Goal: Information Seeking & Learning: Learn about a topic

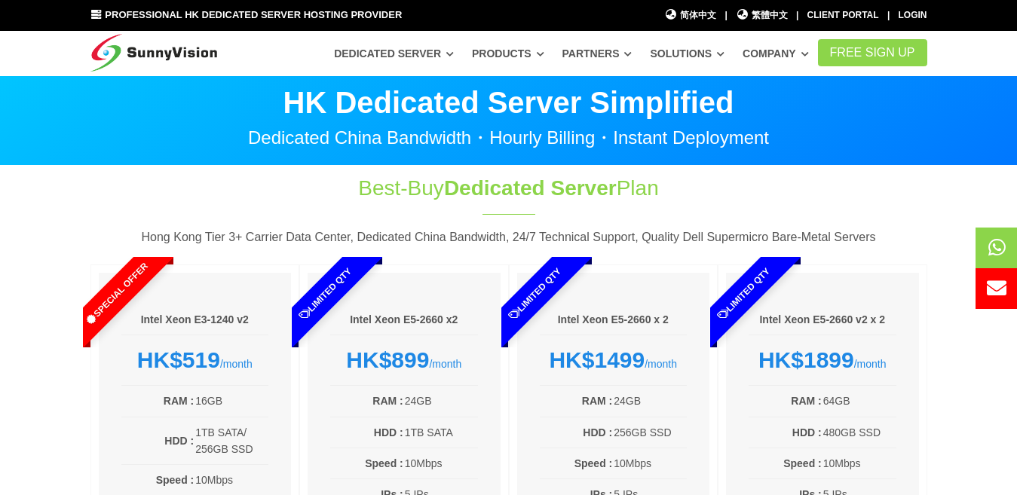
click at [61, 251] on section "Best-Buy Dedicated Server Plan Hong Kong Tier 3+ Carrier Data Center, Dedicated…" at bounding box center [508, 406] width 1017 height 481
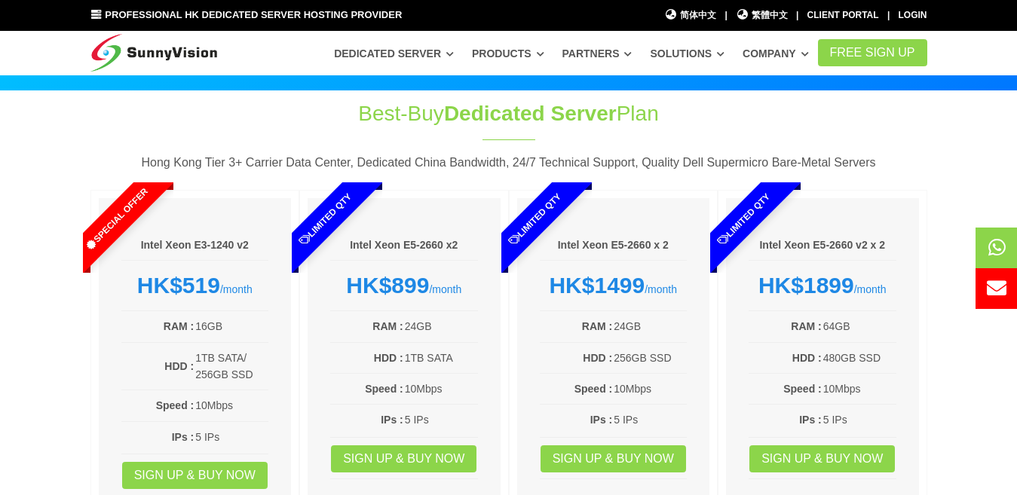
scroll to position [74, 0]
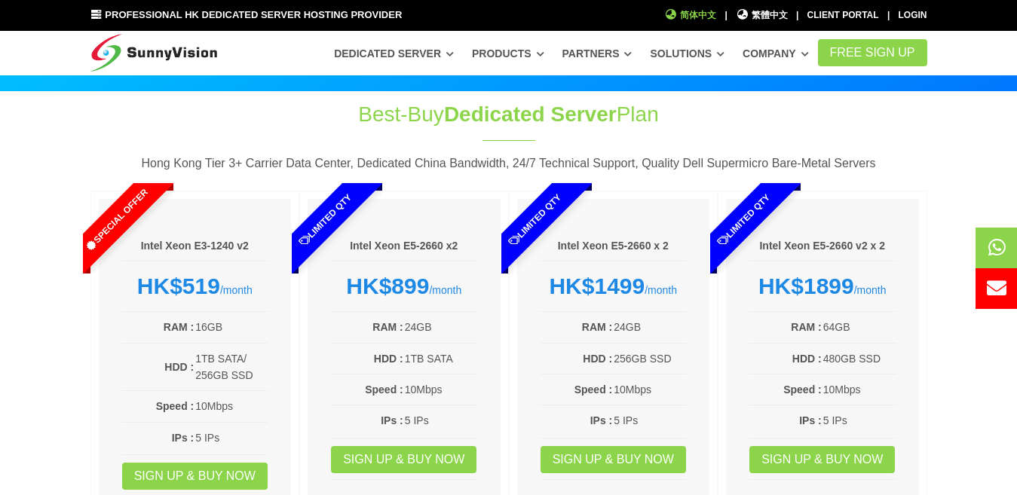
click at [701, 13] on span "简体中文" at bounding box center [691, 15] width 52 height 14
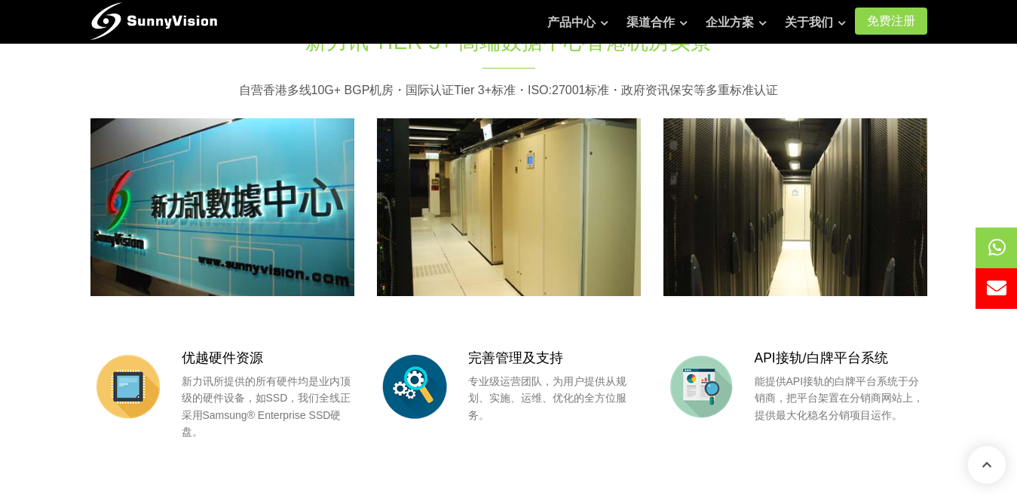
scroll to position [1040, 0]
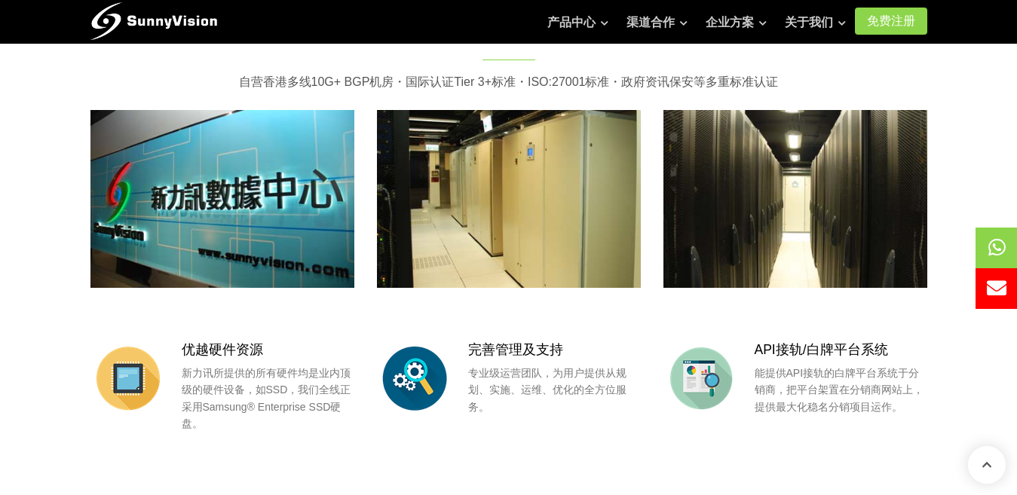
click at [789, 221] on img at bounding box center [796, 199] width 264 height 178
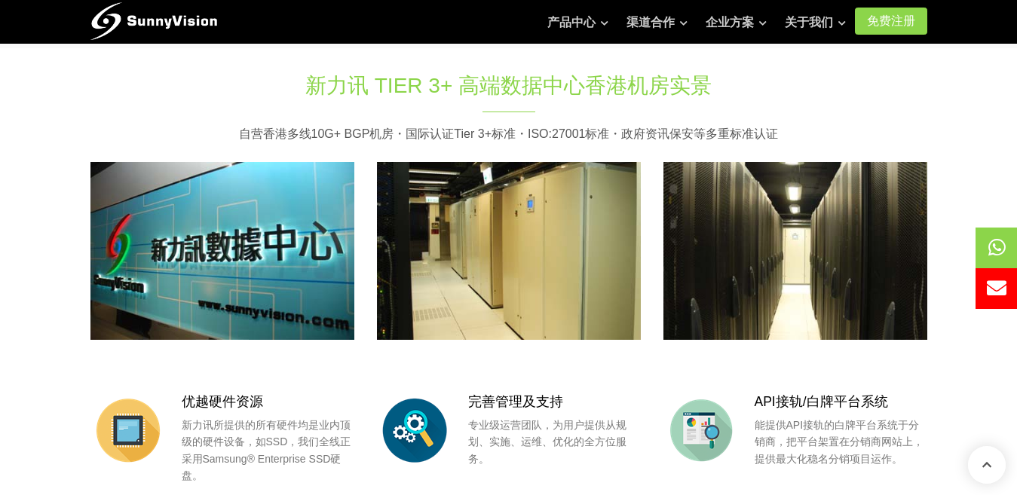
scroll to position [976, 0]
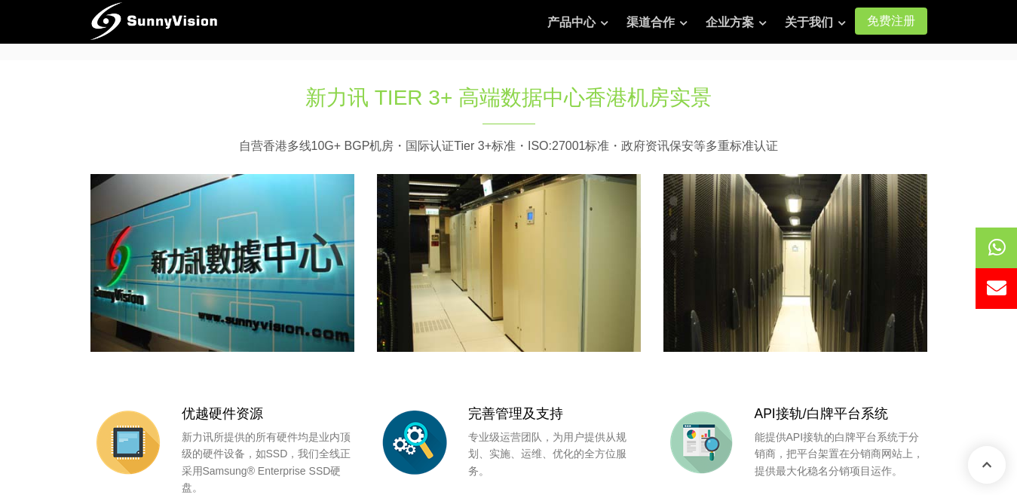
click at [822, 250] on img at bounding box center [796, 263] width 264 height 178
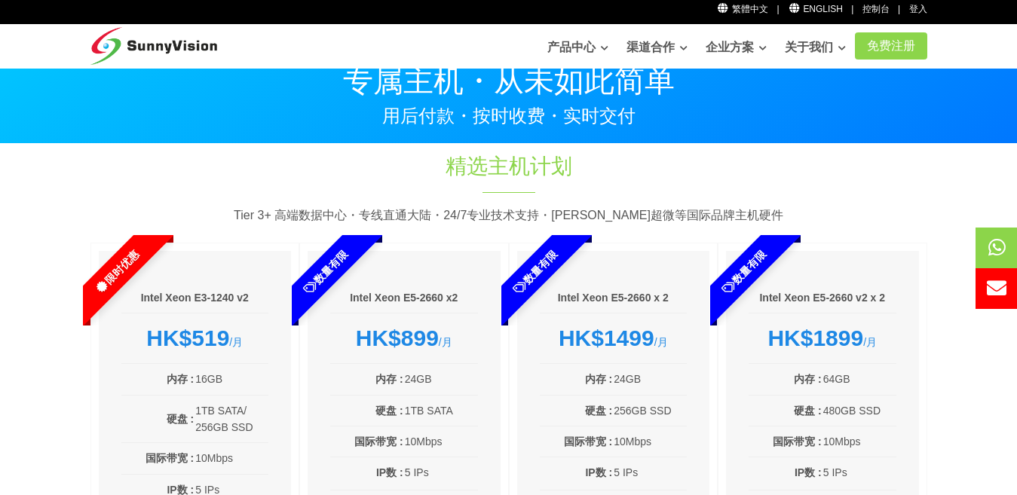
scroll to position [0, 0]
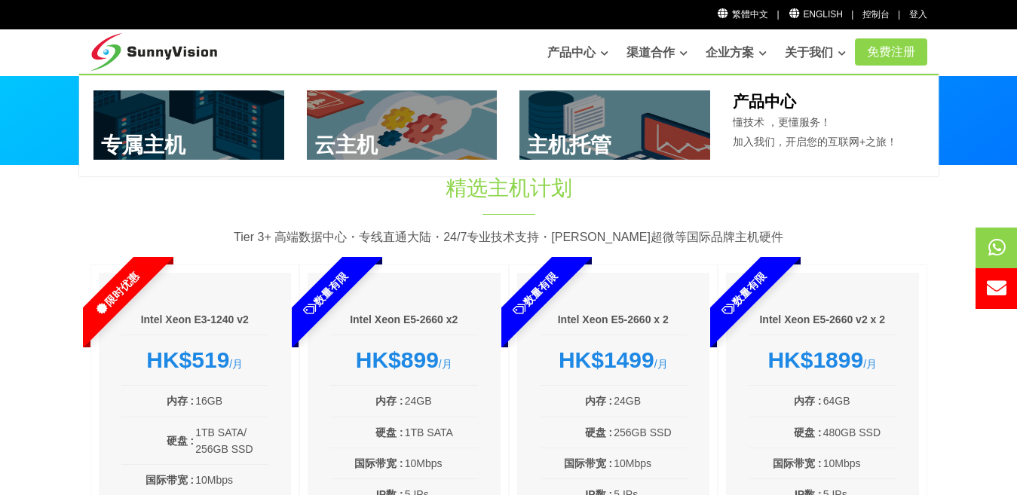
click at [552, 48] on link "产品中心" at bounding box center [577, 53] width 61 height 30
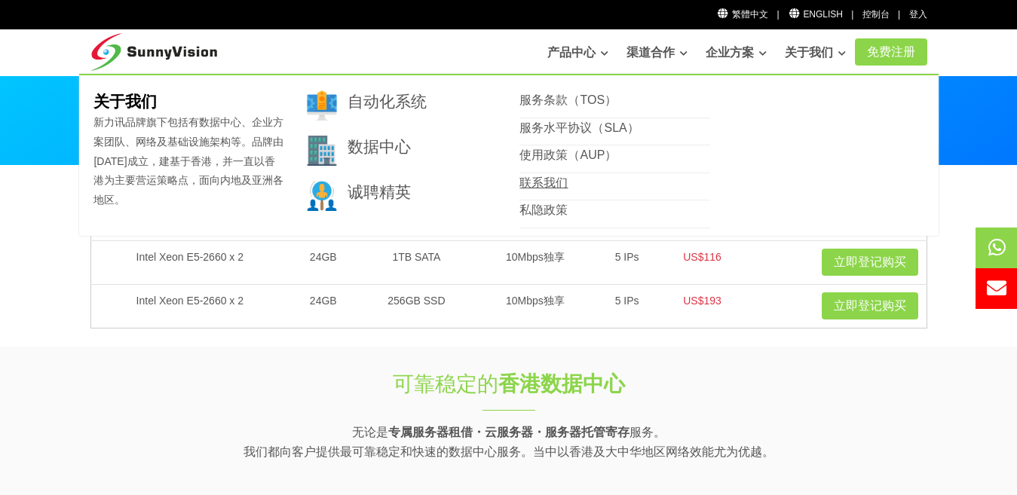
click at [539, 183] on link "联系我们" at bounding box center [544, 182] width 48 height 13
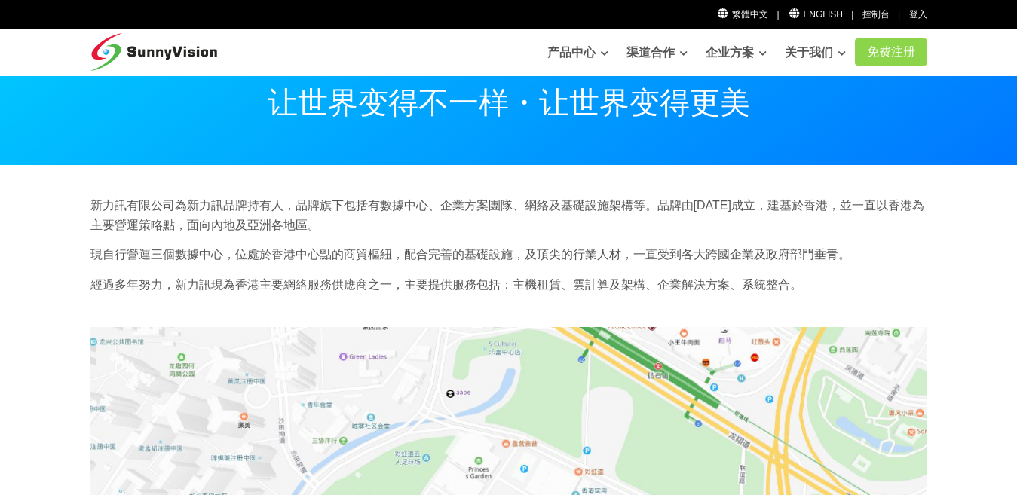
click at [915, 239] on div "新力訊有限公司為新力訊品牌持有人，品牌旗下包括有數據中心、企業方案團隊、網絡及基礎設施架構等。品牌由[DATE]成立，建基於香港，並一直以香港為主要營運策略點…" at bounding box center [509, 250] width 860 height 109
click at [486, 226] on p "新力訊有限公司為新力訊品牌持有人，品牌旗下包括有數據中心、企業方案團隊、網絡及基礎設施架構等。品牌由1997年成立，建基於香港，並一直以香港為主要營運策略點，…" at bounding box center [508, 215] width 837 height 38
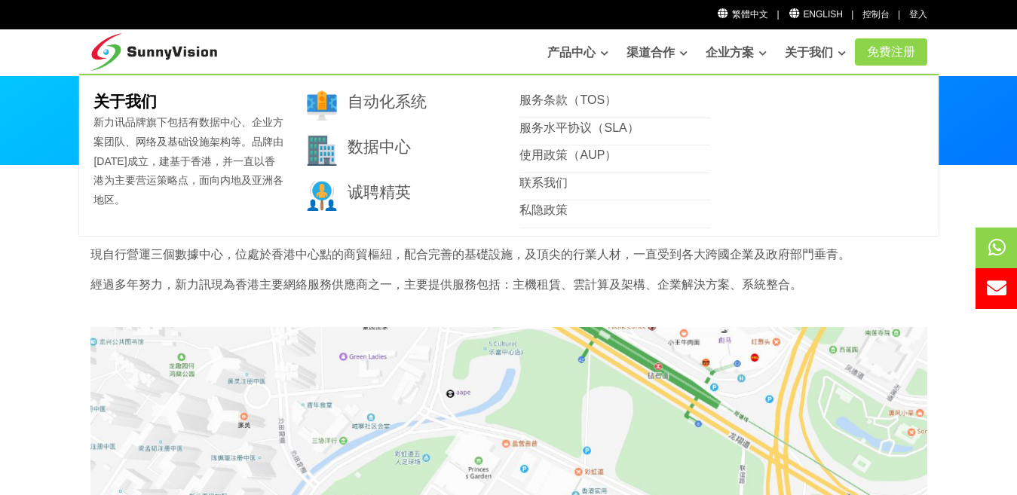
click at [810, 47] on link "关于我们" at bounding box center [815, 53] width 61 height 30
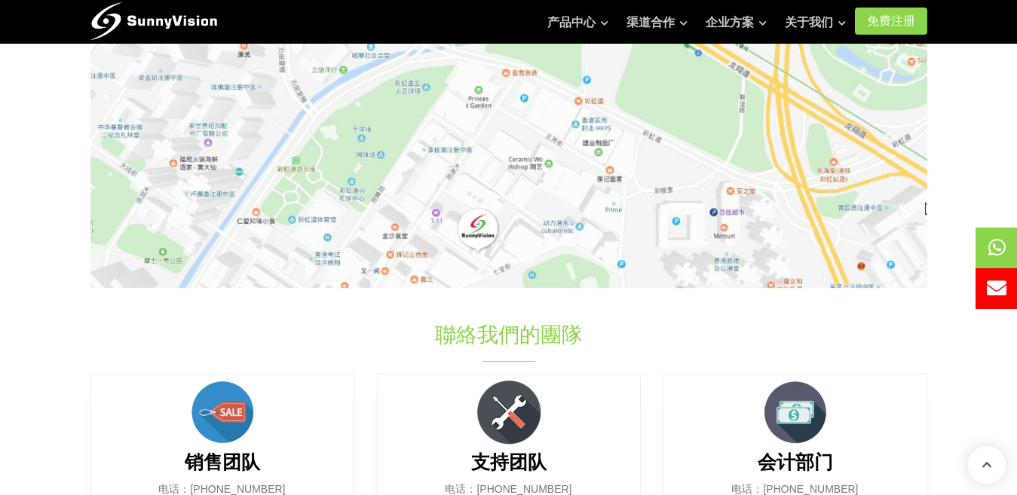
scroll to position [371, 0]
